Goal: Transaction & Acquisition: Purchase product/service

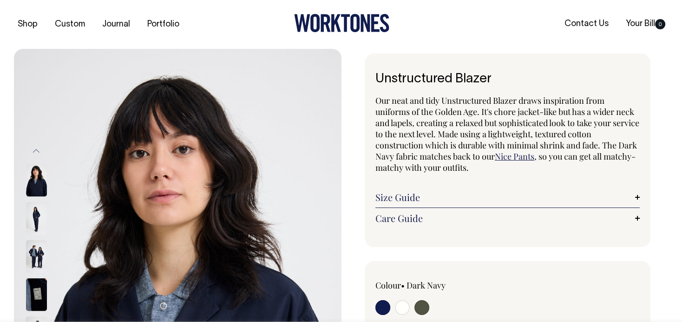
click at [38, 215] on img at bounding box center [36, 218] width 21 height 33
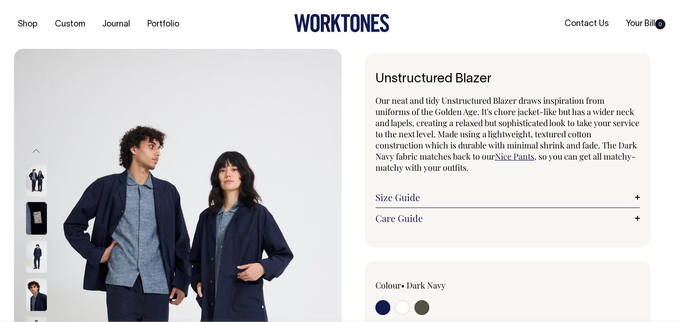
click at [36, 210] on img at bounding box center [36, 218] width 21 height 33
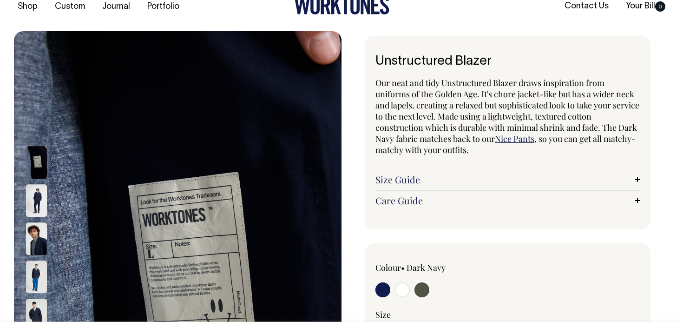
scroll to position [19, 0]
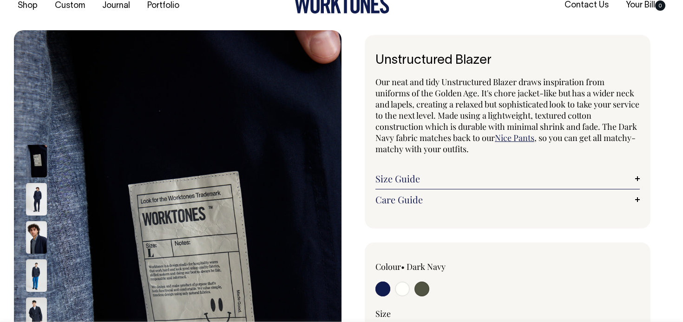
click at [31, 252] on img at bounding box center [36, 237] width 21 height 33
click at [38, 263] on img at bounding box center [36, 276] width 21 height 33
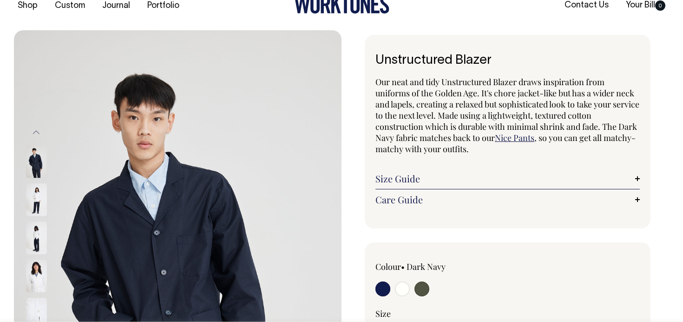
click at [38, 271] on div at bounding box center [49, 276] width 46 height 38
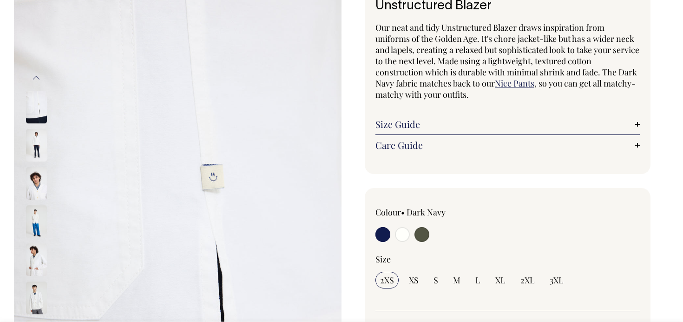
click at [420, 231] on input "radio" at bounding box center [422, 234] width 15 height 15
radio input "true"
select select "Olive"
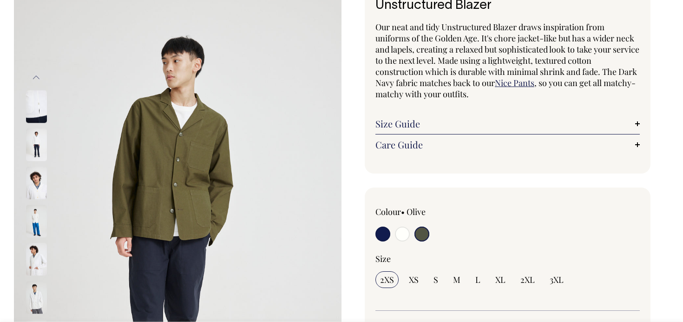
scroll to position [74, 0]
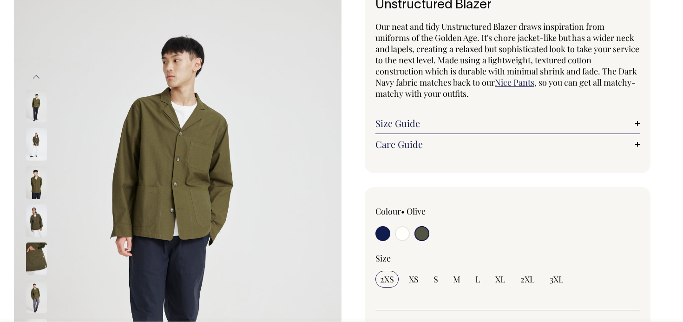
click at [384, 231] on input "radio" at bounding box center [383, 233] width 15 height 15
radio input "true"
select select "Dark Navy"
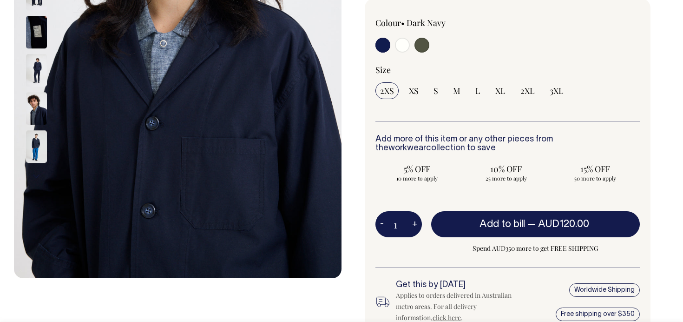
scroll to position [262, 0]
